Goal: Task Accomplishment & Management: Use online tool/utility

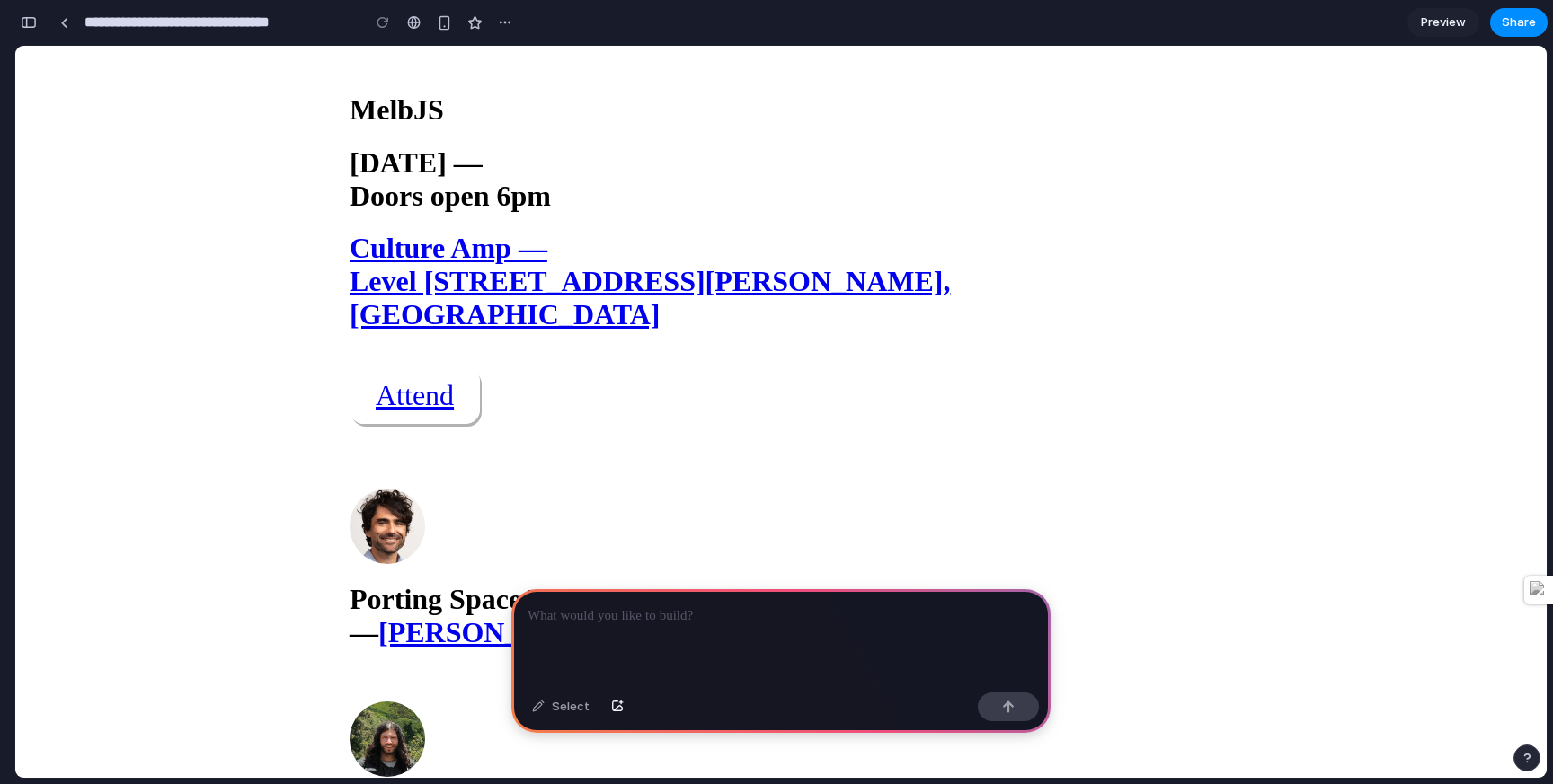
click at [666, 632] on div at bounding box center [782, 637] width 540 height 96
click at [40, 15] on button "button" at bounding box center [28, 22] width 29 height 29
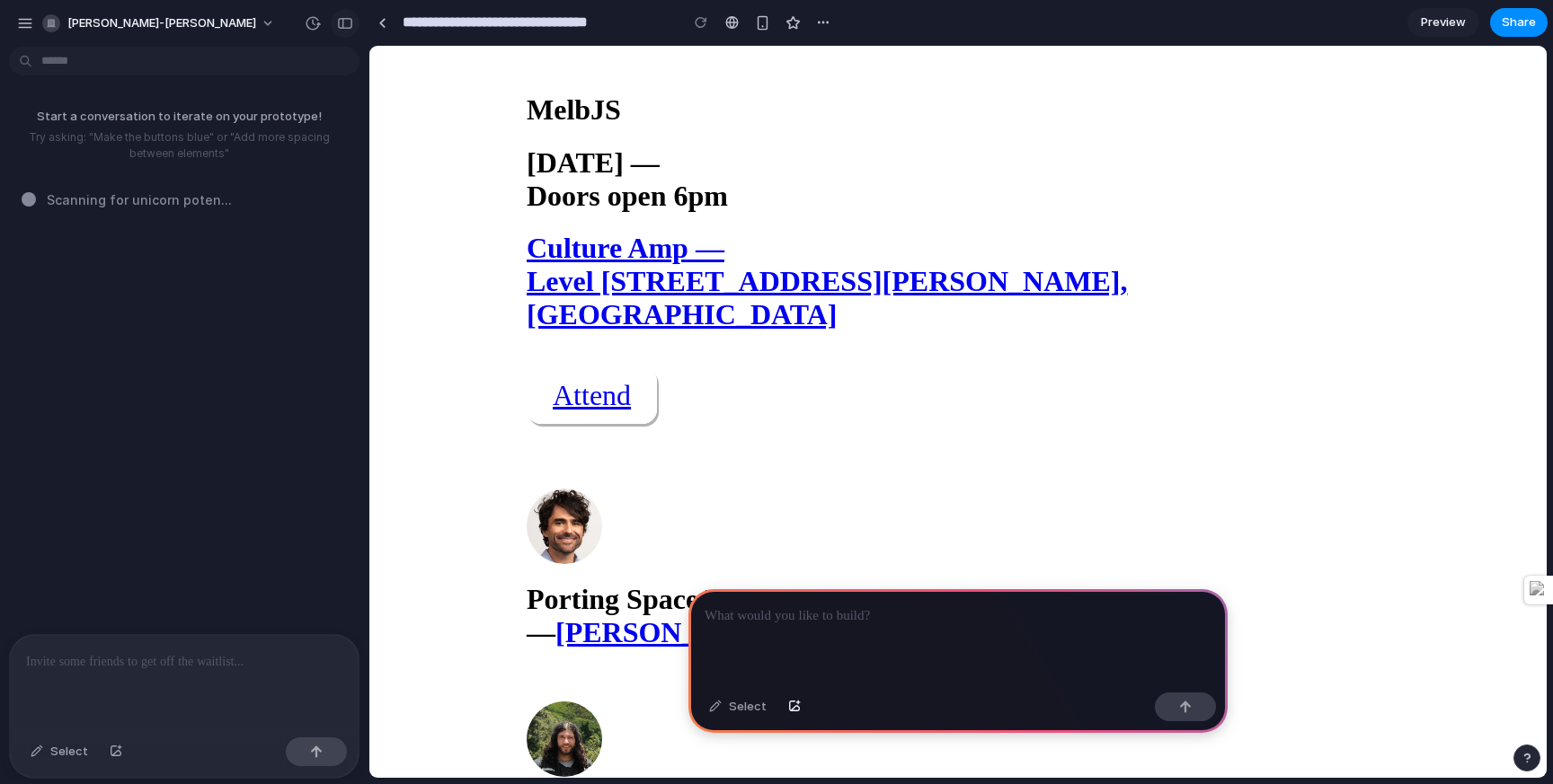
click at [352, 22] on div "button" at bounding box center [344, 23] width 16 height 13
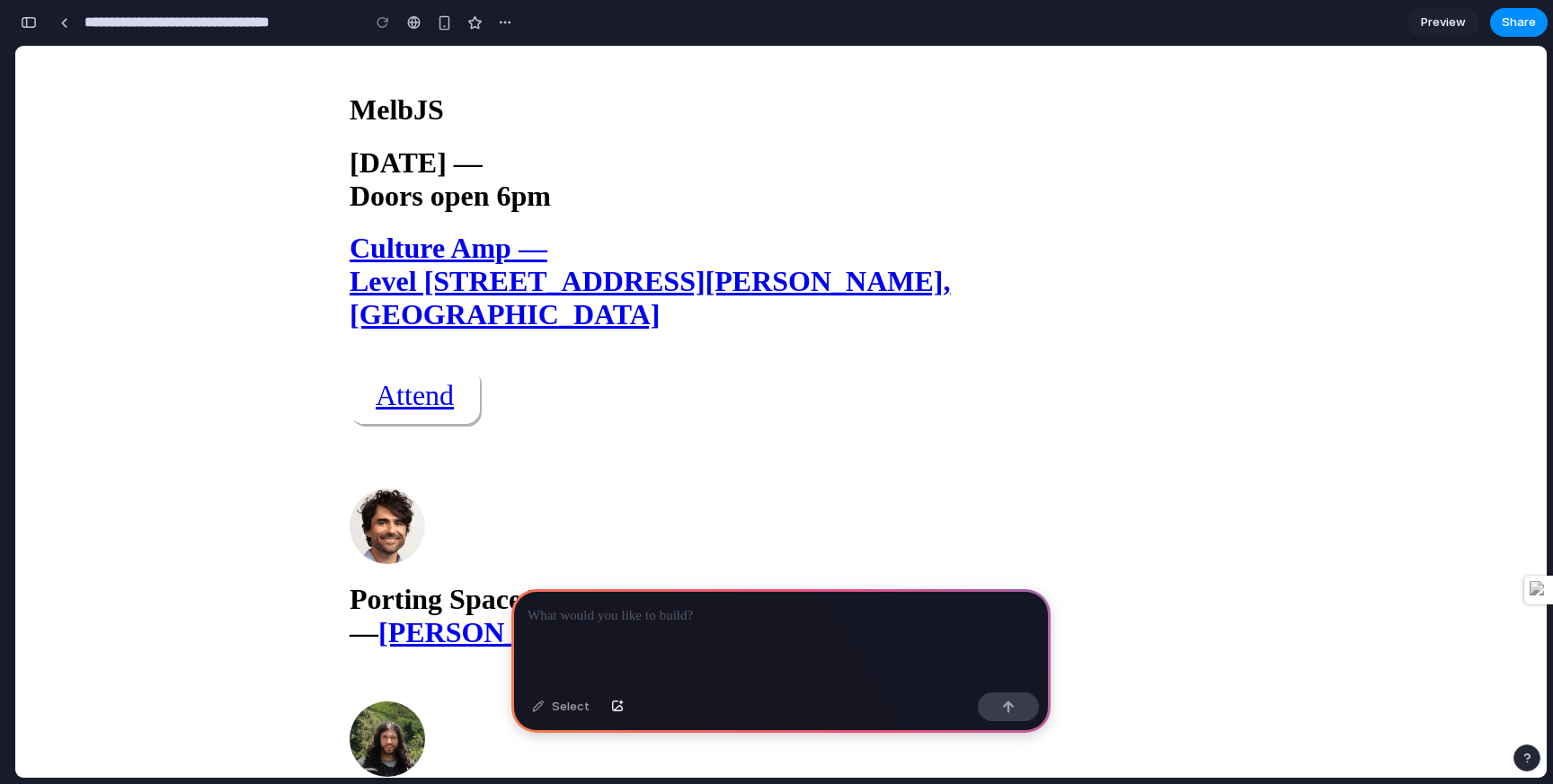
click at [44, 18] on div "**********" at bounding box center [266, 22] width 504 height 40
click at [26, 23] on div "button" at bounding box center [28, 22] width 16 height 13
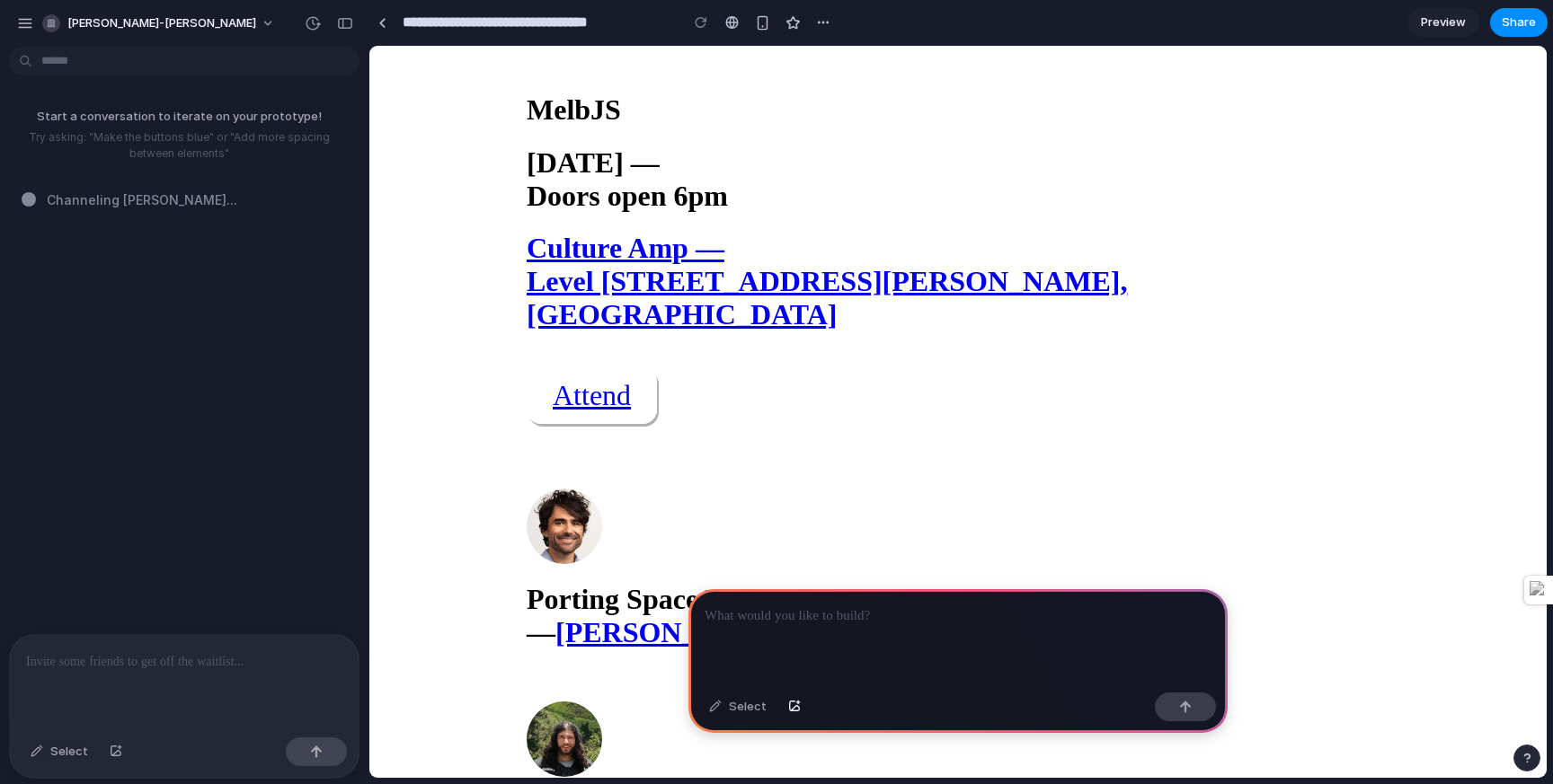
click at [26, 23] on div "button" at bounding box center [24, 22] width 16 height 16
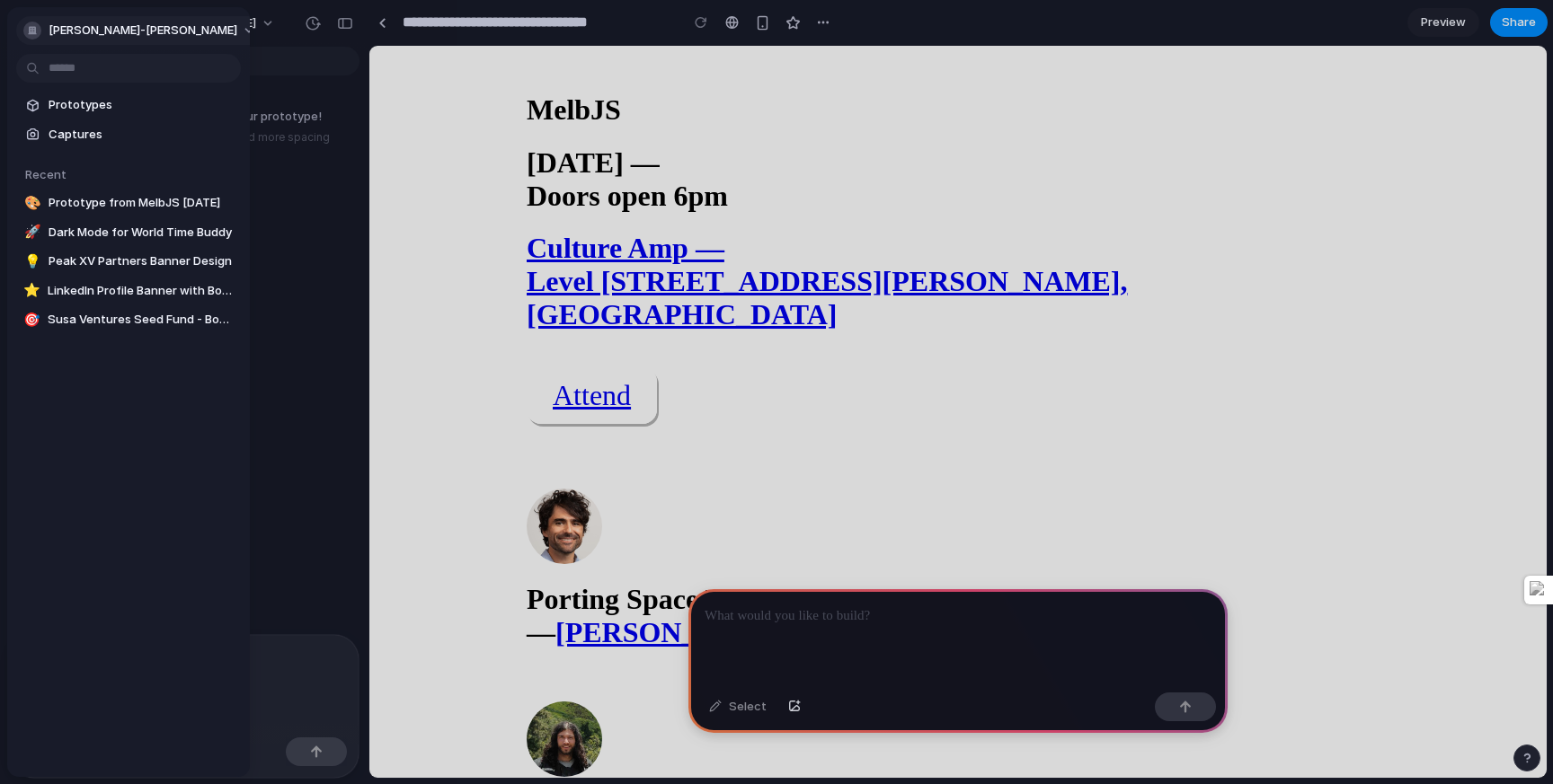
click at [82, 21] on div "[PERSON_NAME]-[PERSON_NAME]" at bounding box center [130, 30] width 214 height 18
drag, startPoint x: 87, startPoint y: 156, endPoint x: 255, endPoint y: 179, distance: 169.6
click at [256, 179] on div "Settings Invite members Change theme Sign out" at bounding box center [776, 392] width 1553 height 784
click at [315, 182] on div "Settings Invite members Change theme Sign out" at bounding box center [776, 392] width 1553 height 784
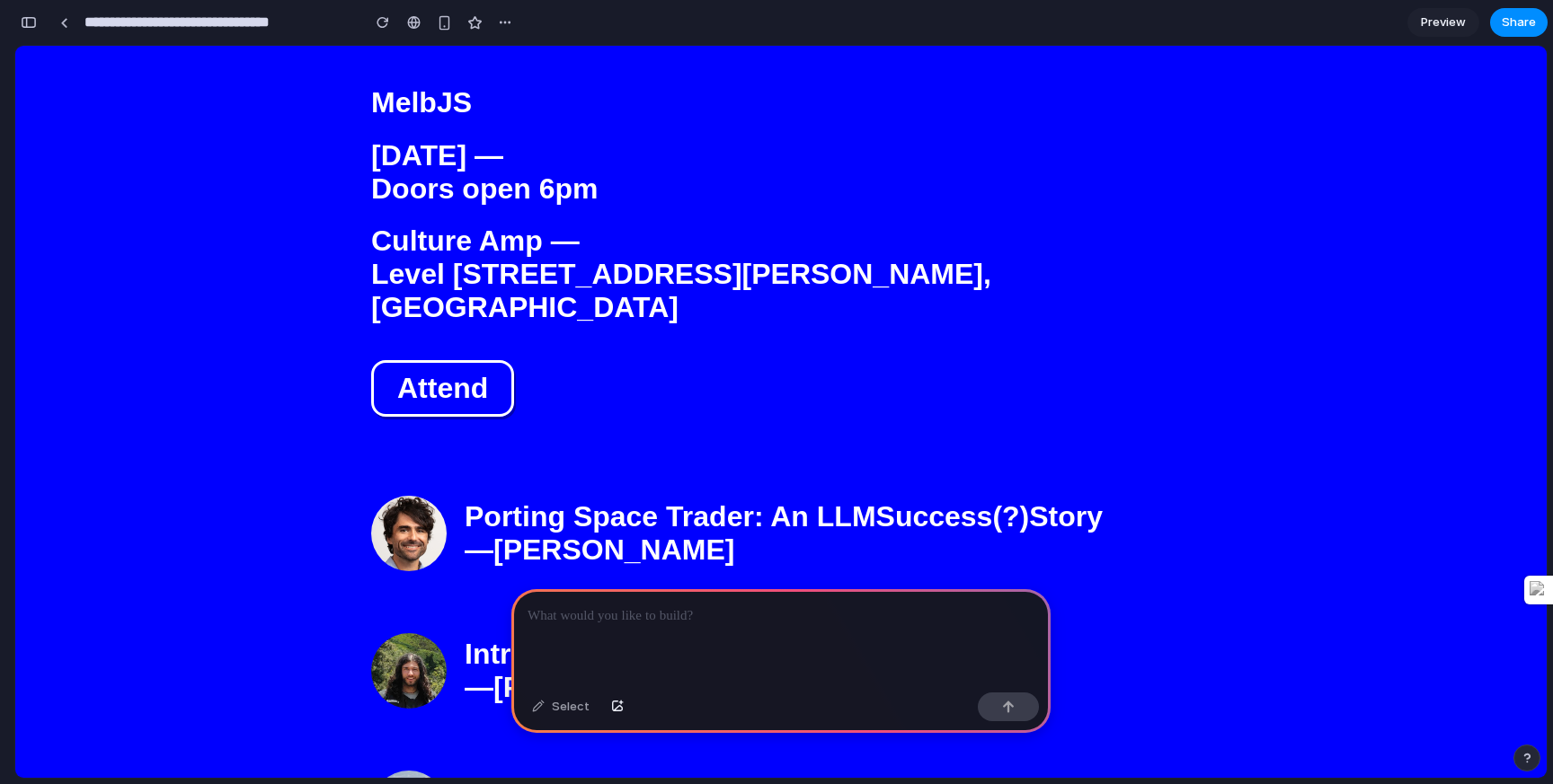
click at [565, 626] on p at bounding box center [781, 616] width 507 height 21
click at [622, 628] on div at bounding box center [782, 637] width 540 height 96
click at [568, 711] on div "Select" at bounding box center [560, 707] width 75 height 29
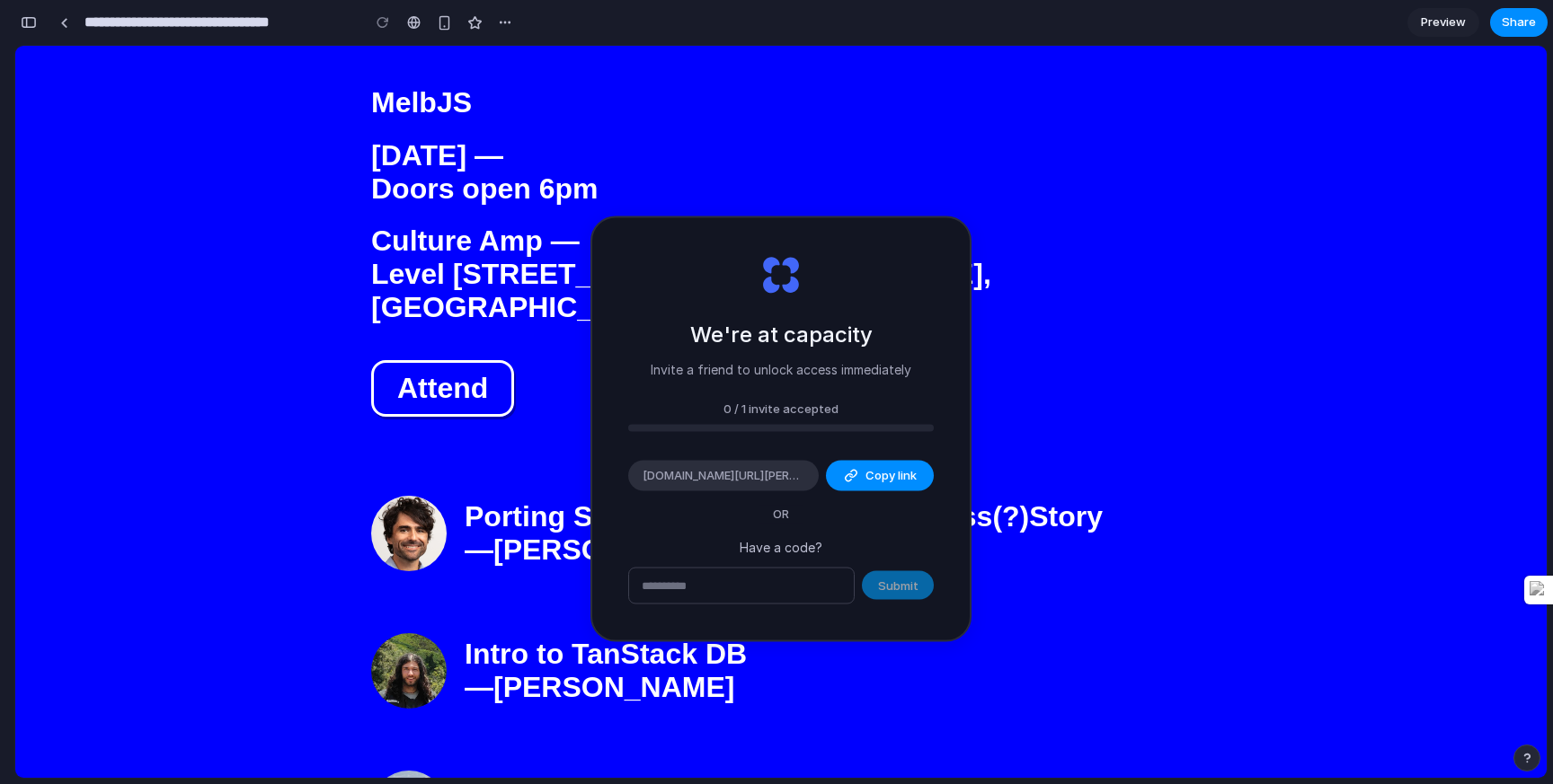
click at [566, 607] on div "MelbJS [DATE] — Doors open 6pm Culture Amp — [STREET_ADDRESS][PERSON_NAME] Atte…" at bounding box center [781, 697] width 863 height 1303
type input "**********"
